Goal: Complete application form

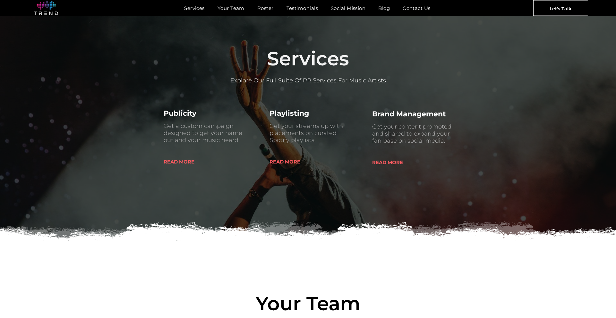
scroll to position [259, 0]
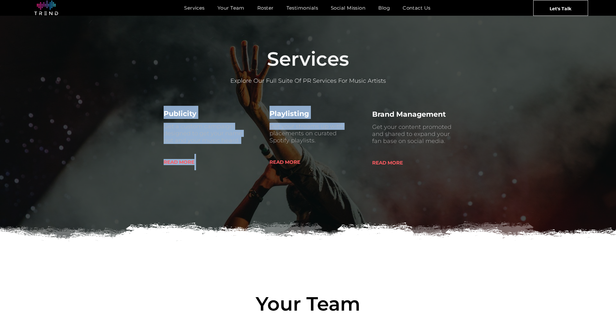
drag, startPoint x: 159, startPoint y: 114, endPoint x: 266, endPoint y: 133, distance: 109.5
click at [266, 133] on div "Publicity Get a custom campaign designed to get your name out and your music he…" at bounding box center [308, 138] width 308 height 96
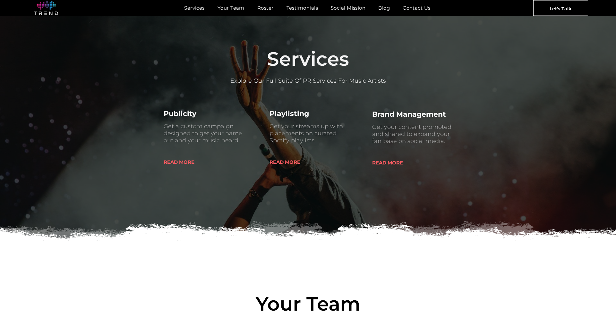
click at [312, 135] on span "Get your streams up with placements on curated Spotify playlists." at bounding box center [305, 133] width 73 height 21
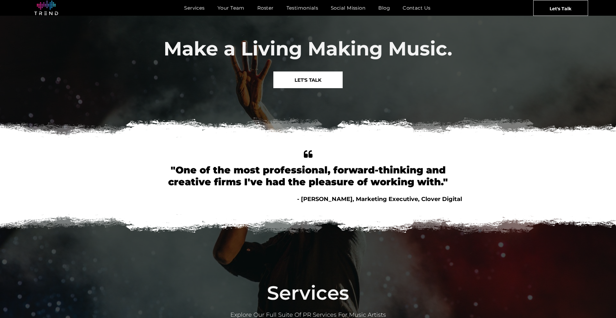
scroll to position [0, 0]
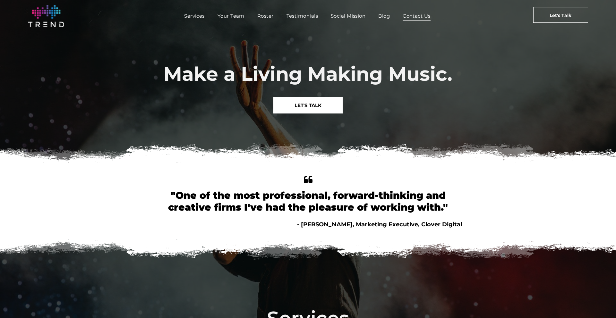
click at [413, 15] on span "Contact Us" at bounding box center [416, 15] width 28 height 9
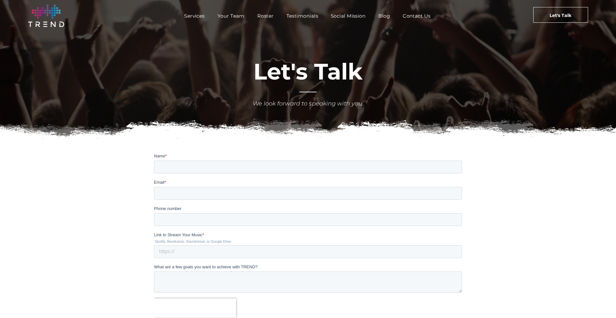
click at [206, 175] on form "Name * Email * Phone number Link to Stream Your Music * Spotify, Bandcamp, Soun…" at bounding box center [308, 250] width 308 height 194
click at [222, 164] on input "Name *" at bounding box center [308, 167] width 308 height 13
click at [180, 148] on img at bounding box center [308, 131] width 616 height 38
click at [165, 165] on input "Name *" at bounding box center [308, 167] width 308 height 13
click at [176, 151] on div at bounding box center [308, 253] width 308 height 206
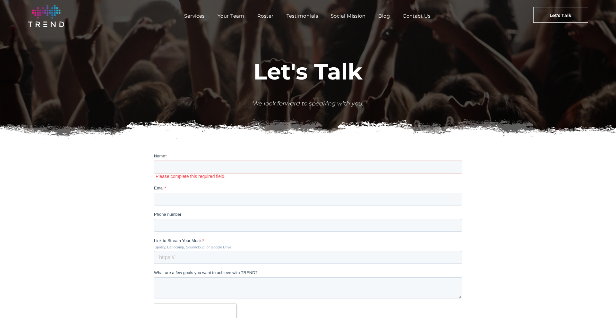
click at [176, 151] on div at bounding box center [308, 253] width 308 height 206
click at [112, 156] on div at bounding box center [308, 253] width 616 height 206
click at [178, 155] on label "Name *" at bounding box center [308, 156] width 308 height 6
click at [178, 161] on input "Name *" at bounding box center [308, 167] width 308 height 13
click at [157, 145] on img at bounding box center [308, 131] width 616 height 38
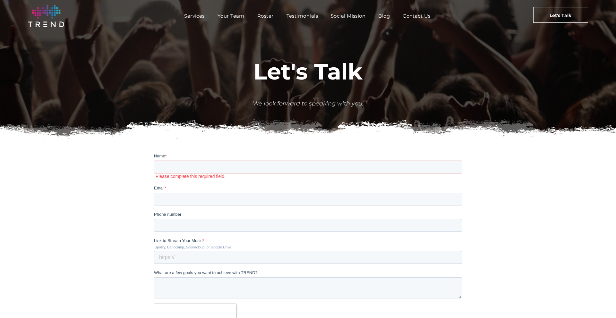
click at [158, 147] on img at bounding box center [308, 131] width 616 height 38
click at [167, 164] on input "Name *" at bounding box center [308, 167] width 308 height 13
click at [158, 147] on img at bounding box center [308, 131] width 616 height 38
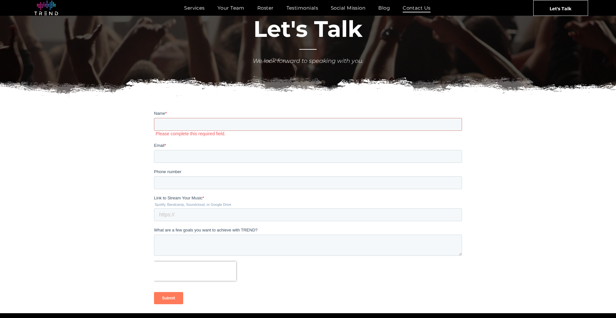
scroll to position [43, 0]
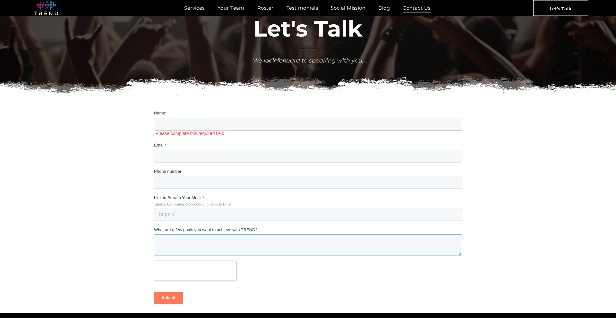
click at [265, 244] on textarea "What are a few goals you want to achieve with TREND?" at bounding box center [308, 244] width 308 height 21
click at [208, 216] on input "Link to Stream Your Music *" at bounding box center [308, 214] width 308 height 13
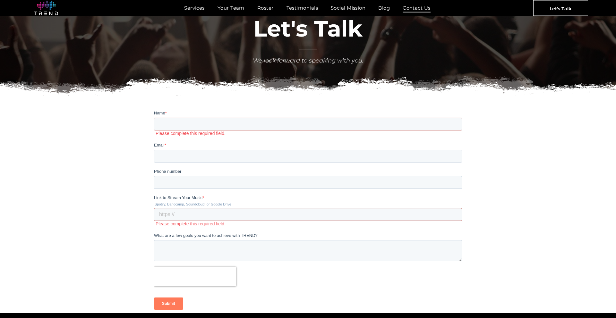
click at [113, 207] on div at bounding box center [308, 210] width 616 height 206
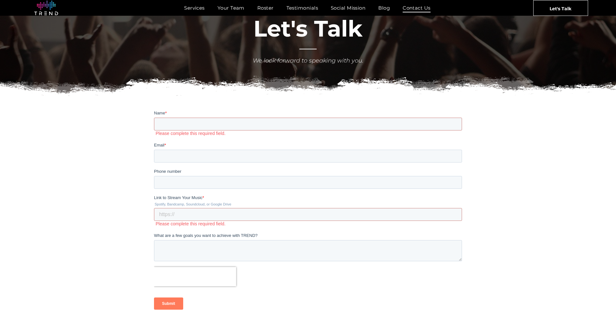
click at [162, 207] on div "Link to Stream Your Music * Spotify, Bandcamp, Soundcloud, or Google Drive Plea…" at bounding box center [308, 211] width 308 height 32
click at [167, 212] on input "Link to Stream Your Music *" at bounding box center [308, 214] width 308 height 13
click at [143, 211] on div at bounding box center [308, 213] width 616 height 212
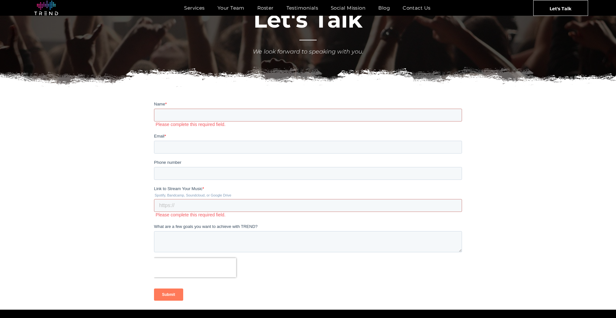
scroll to position [0, 0]
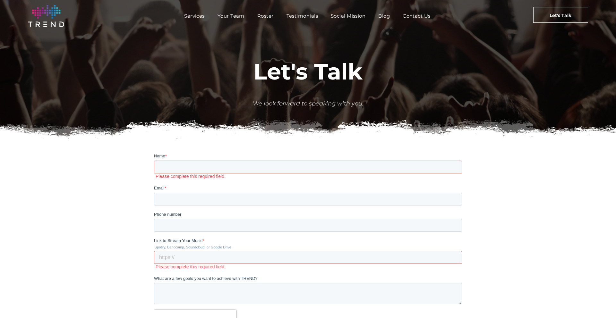
click at [130, 34] on div "Let's Talk We look forward to speaking with you." at bounding box center [308, 72] width 616 height 80
click at [172, 163] on input "Name *" at bounding box center [308, 167] width 308 height 13
click at [225, 129] on img at bounding box center [308, 131] width 616 height 38
click at [174, 207] on form "Name * Please complete this required field. Email * Phone number Link to Stream…" at bounding box center [308, 255] width 308 height 205
click at [174, 206] on form "Name * Please complete this required field. Email * Phone number Link to Stream…" at bounding box center [308, 255] width 308 height 205
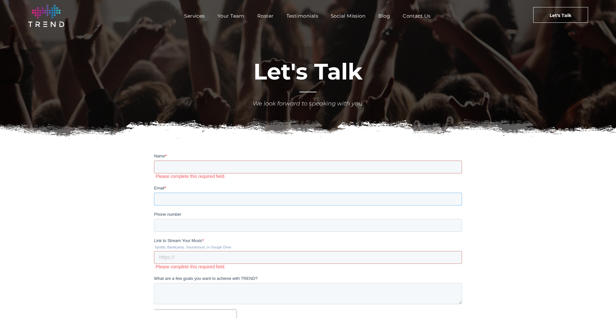
click at [177, 201] on input "Email *" at bounding box center [308, 199] width 308 height 13
click at [178, 198] on input "Email *" at bounding box center [308, 199] width 308 height 13
click at [156, 259] on input "Link to Stream Your Music *" at bounding box center [308, 257] width 308 height 13
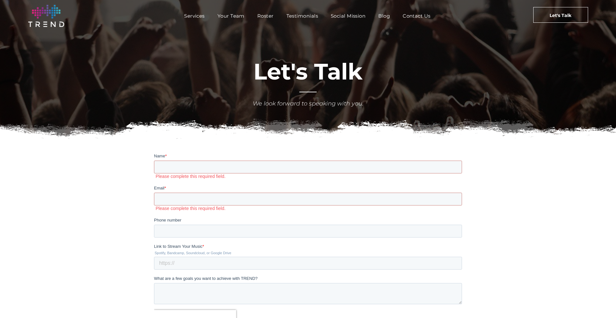
click at [135, 253] on div at bounding box center [308, 259] width 616 height 218
click at [183, 203] on input "Email *" at bounding box center [308, 199] width 308 height 13
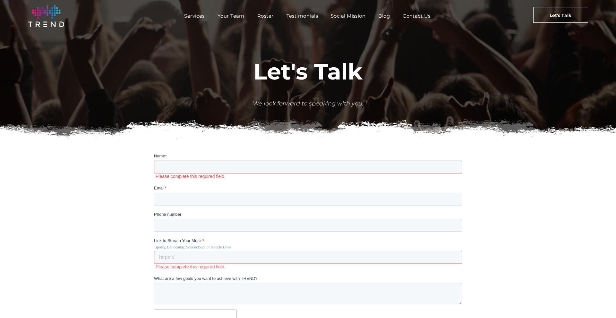
click at [138, 210] on div at bounding box center [308, 259] width 616 height 218
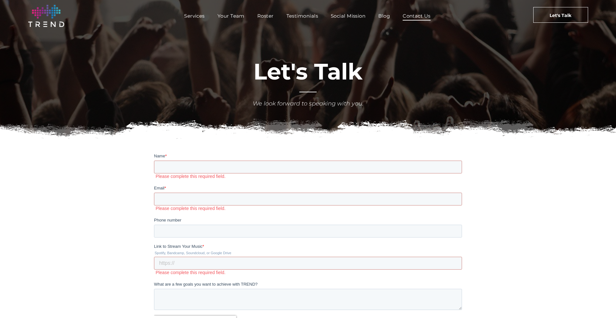
click at [419, 19] on span "Contact Us" at bounding box center [416, 15] width 28 height 9
